Goal: Task Accomplishment & Management: Manage account settings

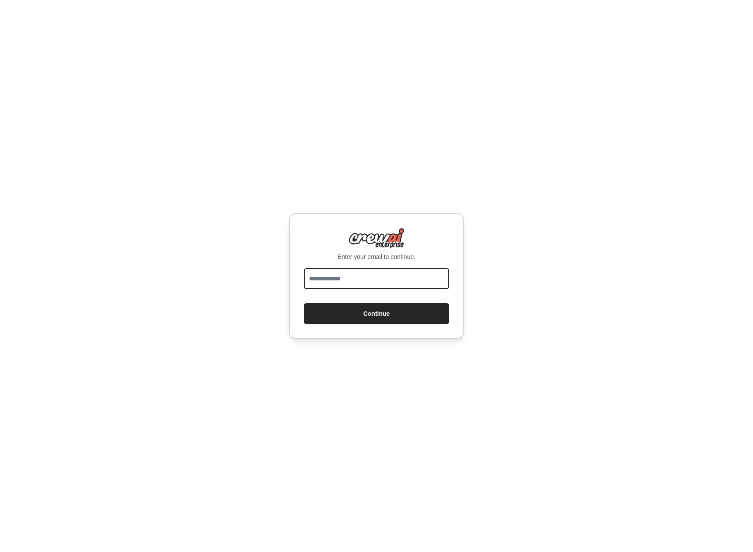
click at [349, 285] on input "email" at bounding box center [376, 278] width 145 height 21
type input "**********"
click at [360, 321] on button "Continue" at bounding box center [376, 313] width 145 height 21
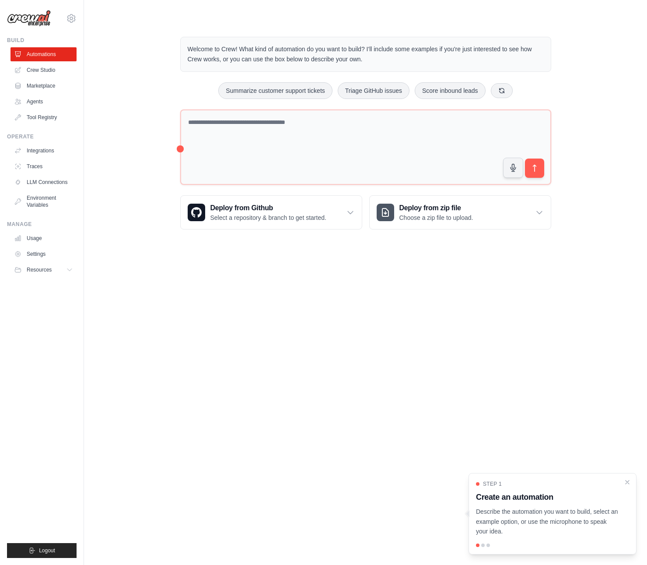
click at [282, 263] on body "[EMAIL_ADDRESS][DOMAIN_NAME] Settings Build Automations Crew Studio" at bounding box center [323, 282] width 647 height 565
